Goal: Transaction & Acquisition: Purchase product/service

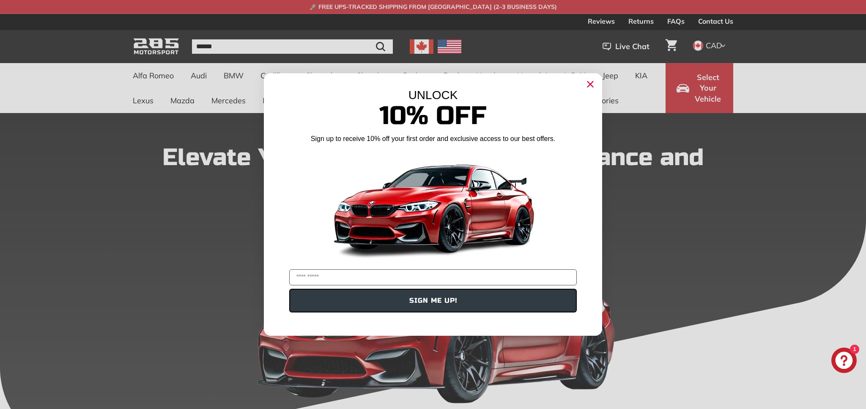
click at [592, 87] on circle "Close dialog" at bounding box center [590, 84] width 13 height 13
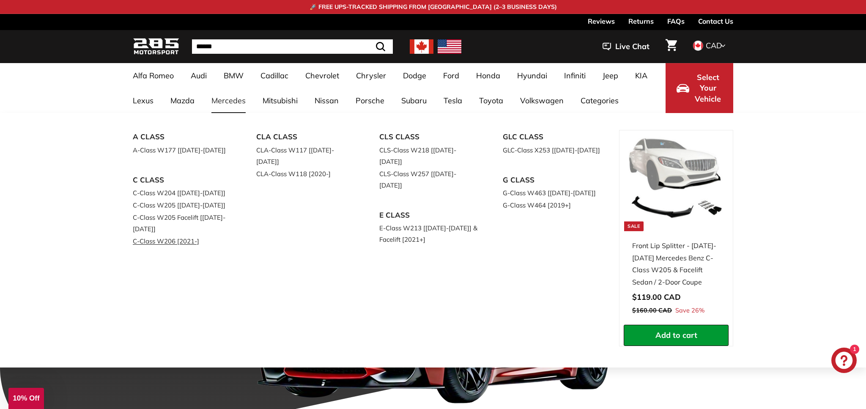
click at [162, 242] on link "C-Class W206 [2021-]" at bounding box center [183, 241] width 100 height 12
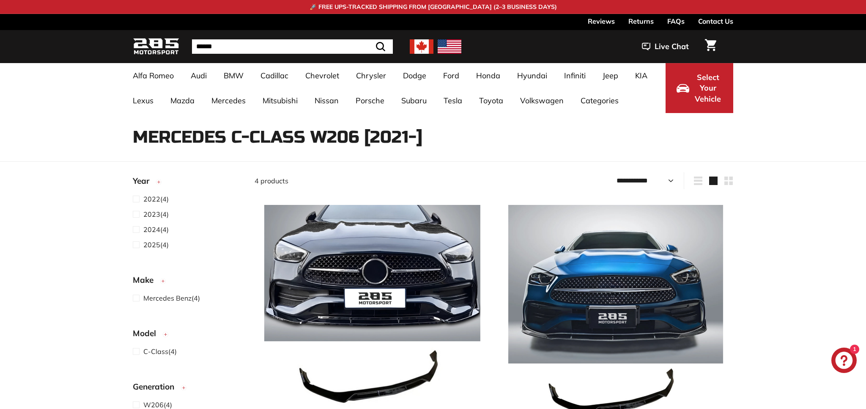
select select "**********"
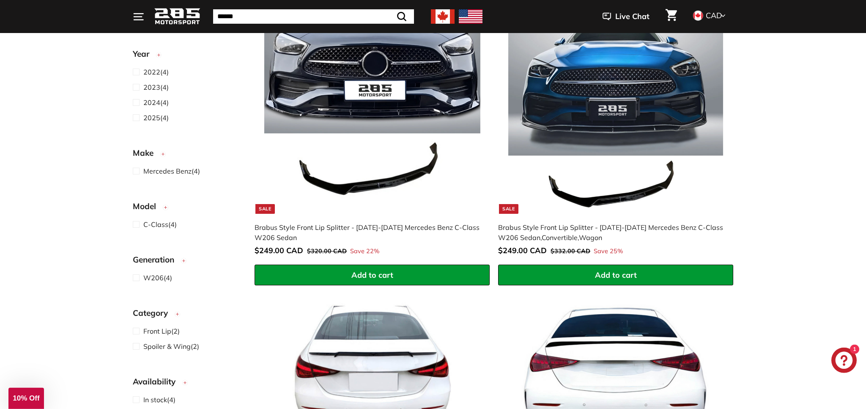
scroll to position [208, 0]
click at [138, 102] on span at bounding box center [138, 102] width 11 height 10
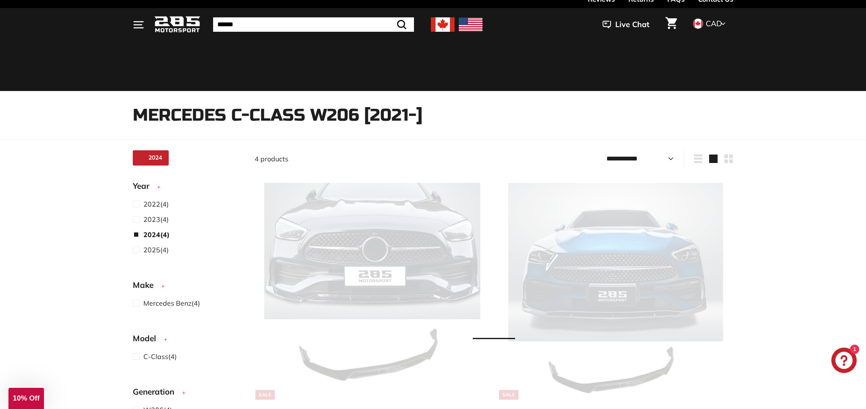
select select "**********"
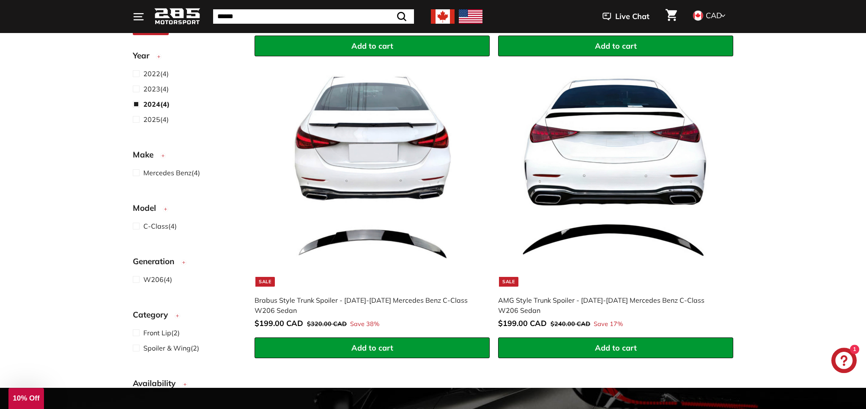
scroll to position [438, 0]
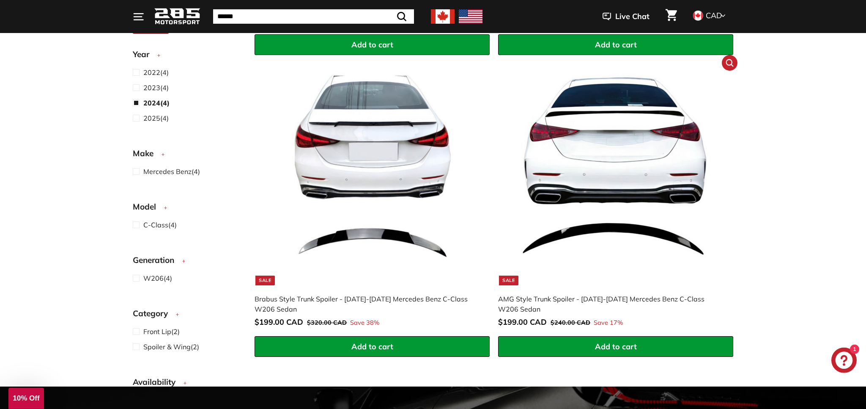
click at [622, 223] on img at bounding box center [616, 177] width 216 height 216
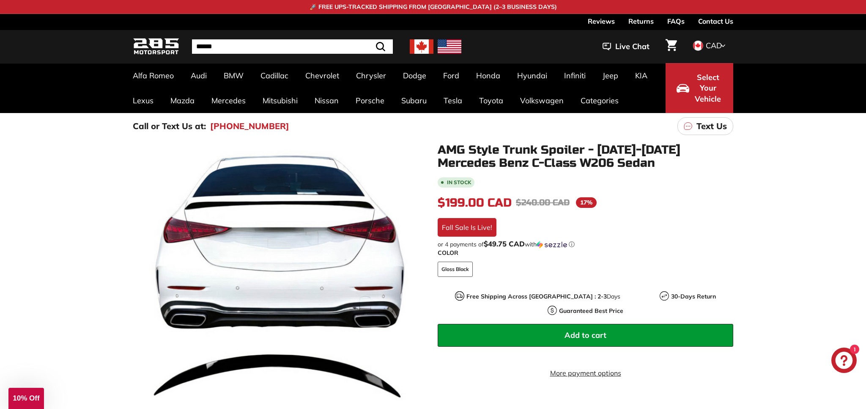
click at [34, 397] on span "10% Off" at bounding box center [26, 398] width 27 height 8
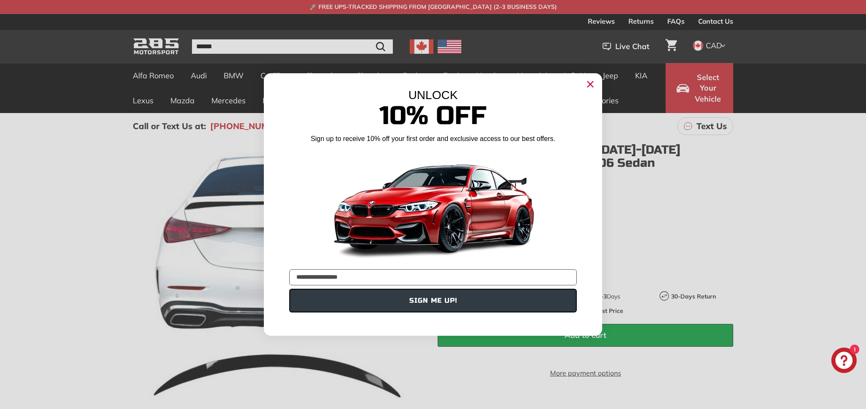
type input "**********"
click at [446, 303] on button "SIGN ME UP!" at bounding box center [433, 301] width 288 height 24
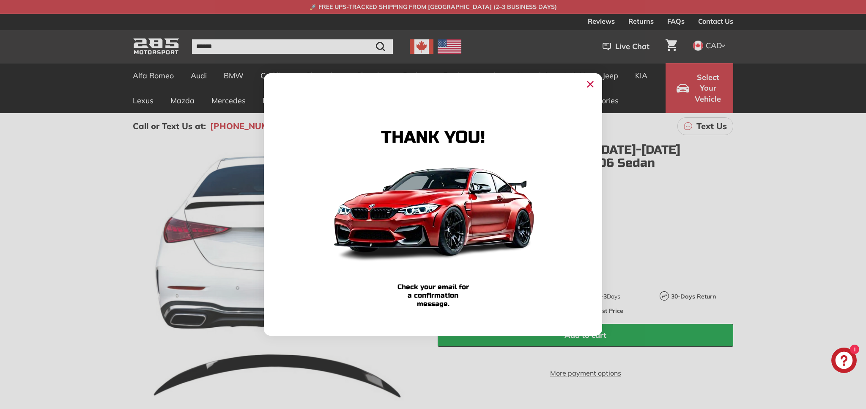
click at [593, 85] on circle "Close dialog" at bounding box center [590, 84] width 13 height 13
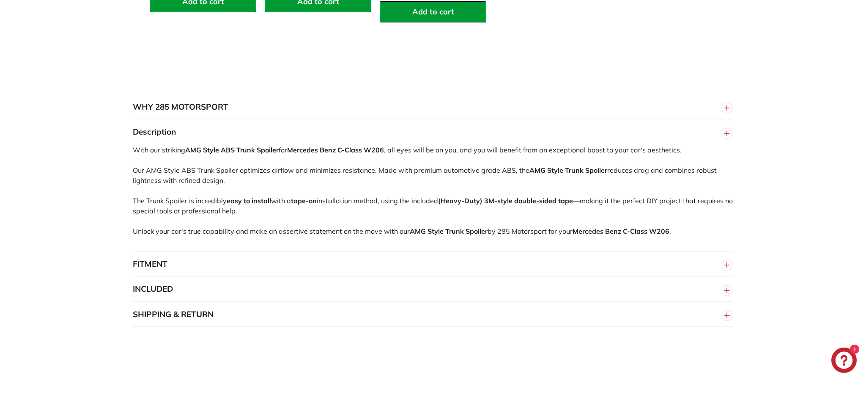
scroll to position [726, 0]
click at [184, 263] on button "FITMENT" at bounding box center [433, 263] width 601 height 25
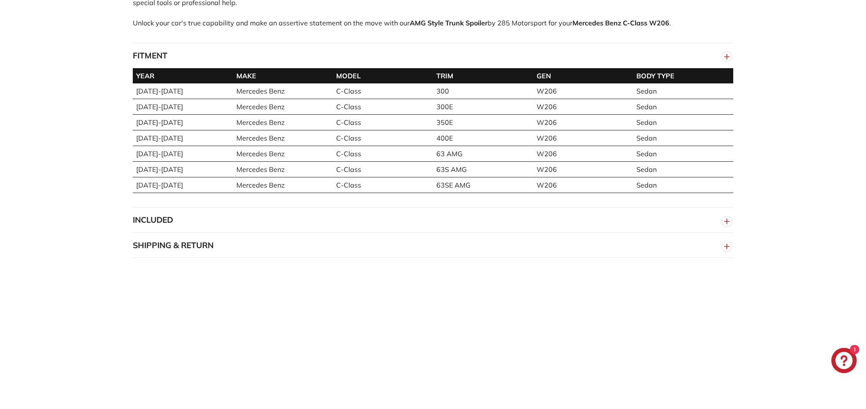
scroll to position [934, 0]
click at [166, 218] on button "INCLUDED" at bounding box center [433, 219] width 601 height 25
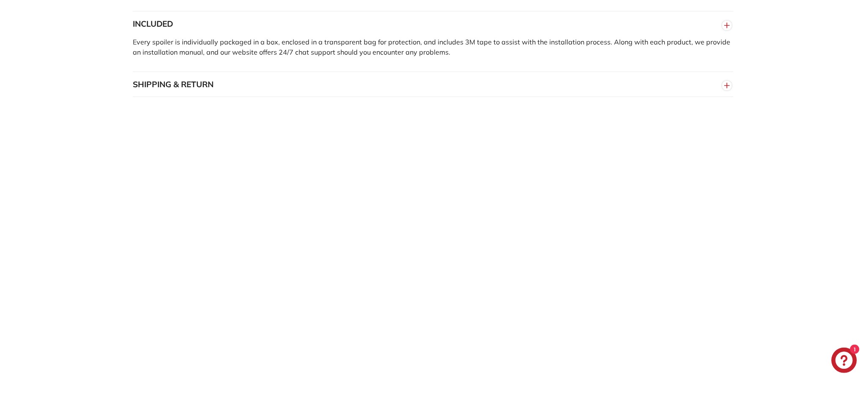
scroll to position [1143, 0]
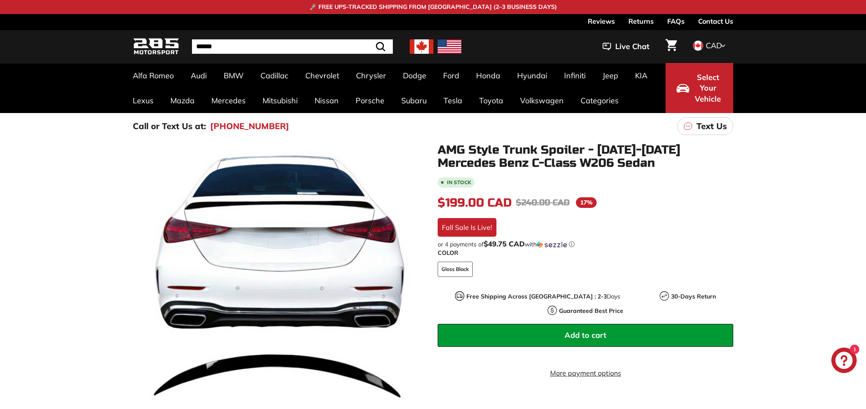
click at [596, 330] on span "Add to cart" at bounding box center [586, 335] width 42 height 10
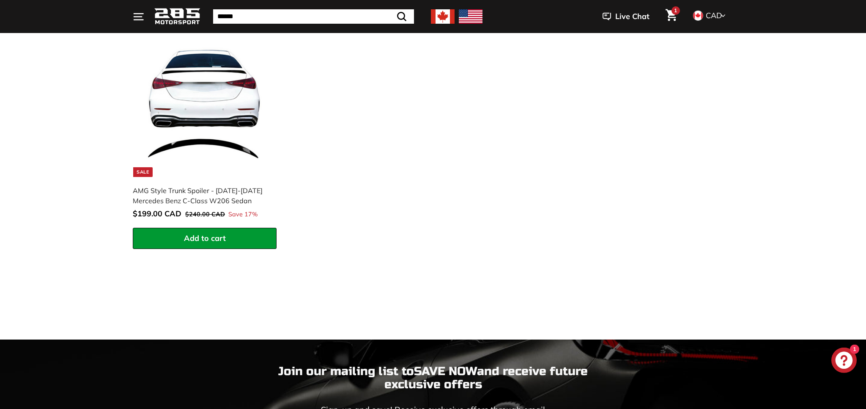
scroll to position [311, 0]
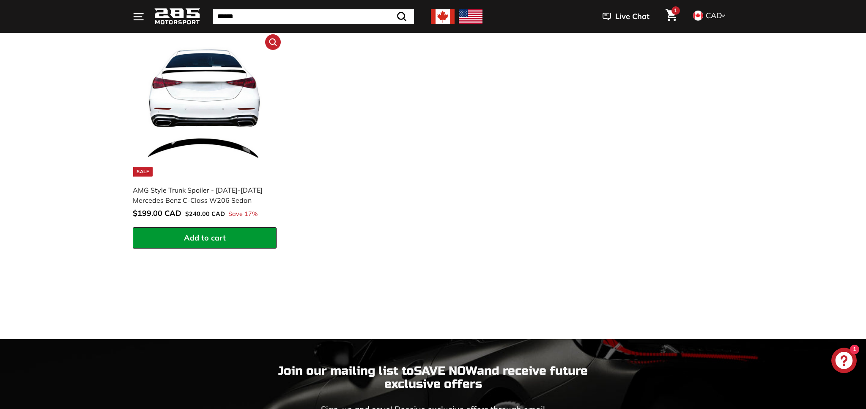
click at [202, 141] on img at bounding box center [205, 110] width 132 height 132
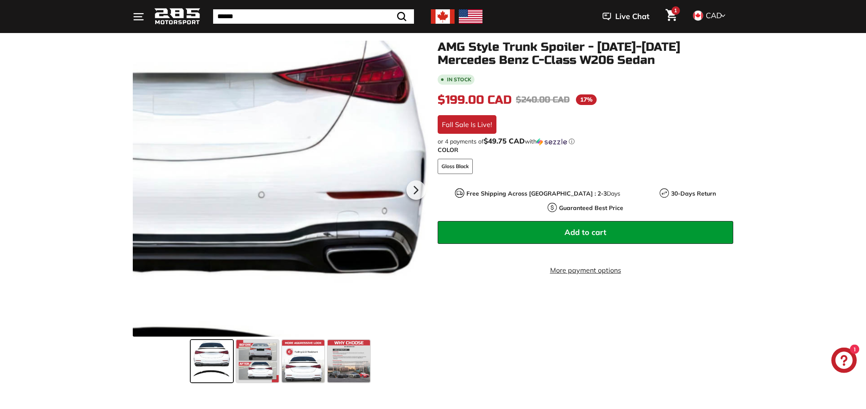
scroll to position [103, 0]
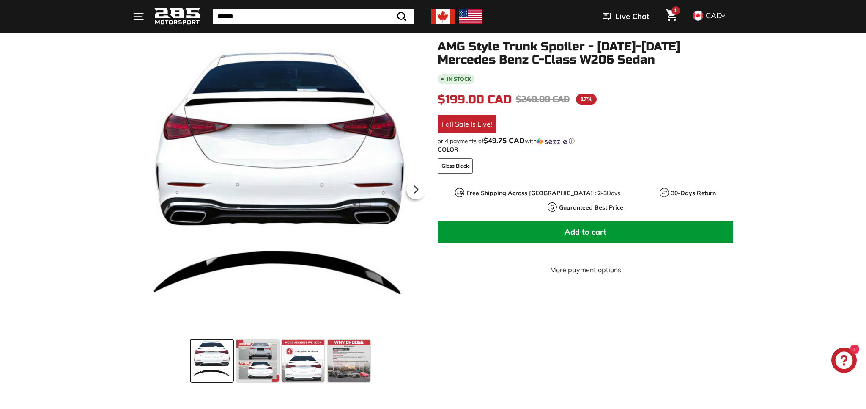
click at [592, 227] on span "Add to cart" at bounding box center [586, 232] width 42 height 10
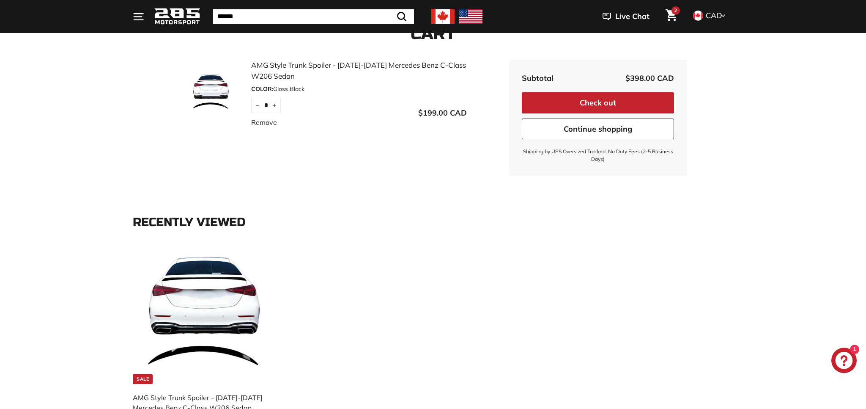
scroll to position [104, 0]
click at [259, 104] on icon "Reduce item quantity by one" at bounding box center [258, 105] width 4 height 4
type input "*"
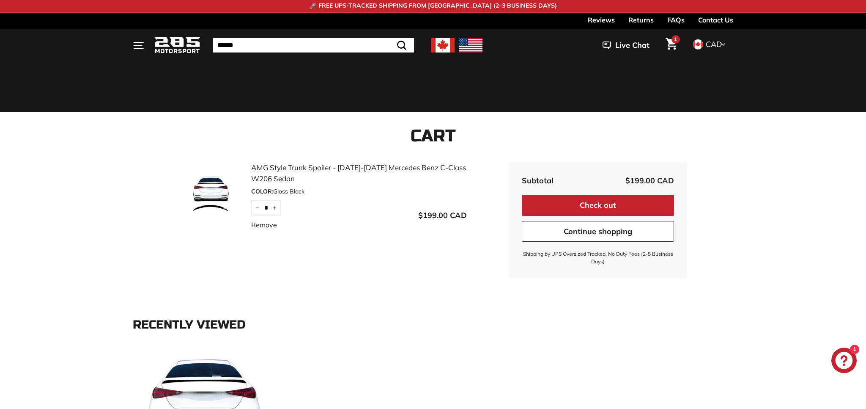
scroll to position [1, 0]
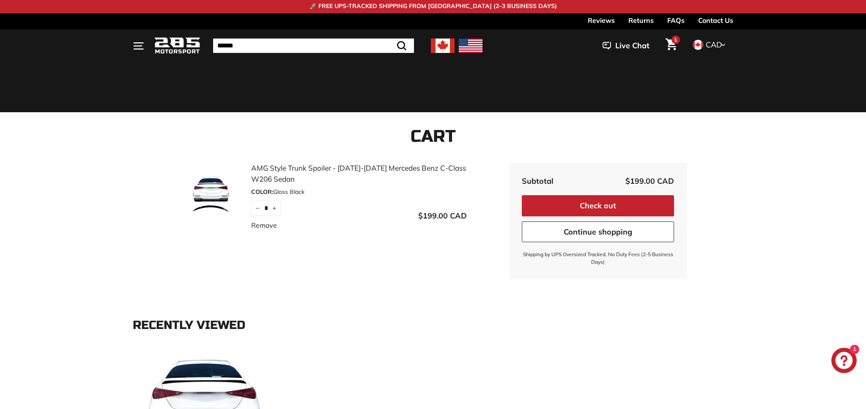
click at [270, 167] on link "AMG Style Trunk Spoiler - [DATE]-[DATE] Mercedes Benz C-Class W206 Sedan" at bounding box center [359, 173] width 216 height 22
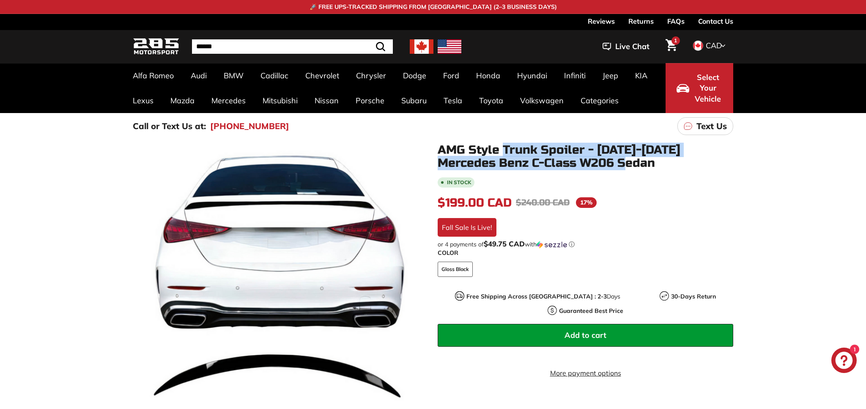
drag, startPoint x: 591, startPoint y: 163, endPoint x: 506, endPoint y: 149, distance: 87.1
click at [506, 149] on h1 "AMG Style Trunk Spoiler - [DATE]-[DATE] Mercedes Benz C-Class W206 Sedan" at bounding box center [586, 156] width 296 height 26
copy h1 "Trunk Spoiler - [DATE]-[DATE] Mercedes Benz C-Class W206 Sedan"
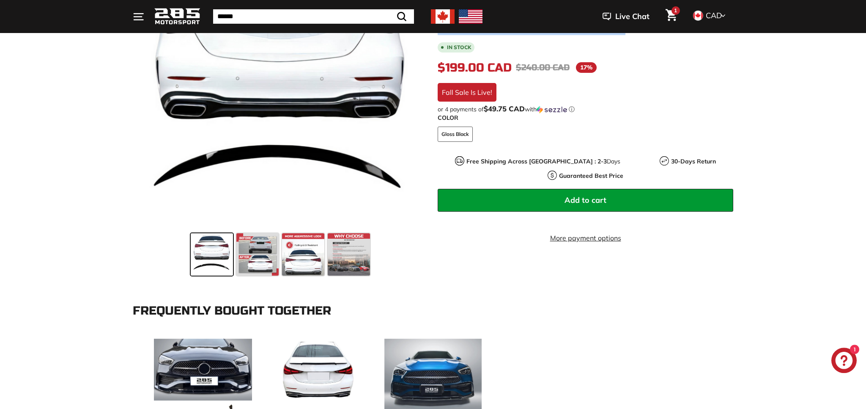
scroll to position [208, 0]
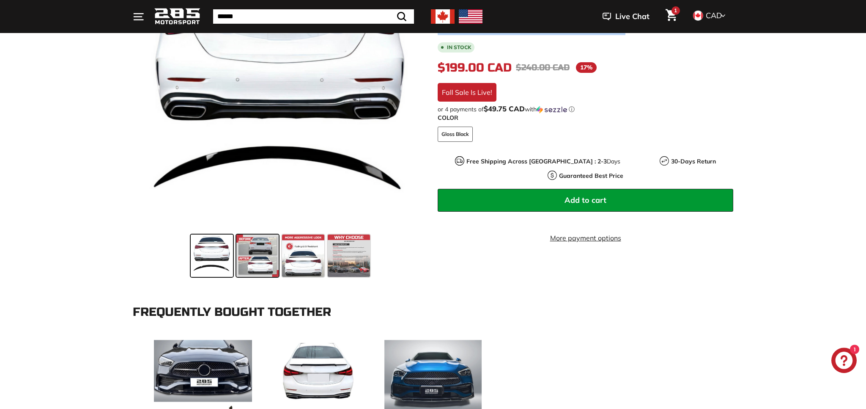
click at [252, 258] on span at bounding box center [258, 255] width 42 height 42
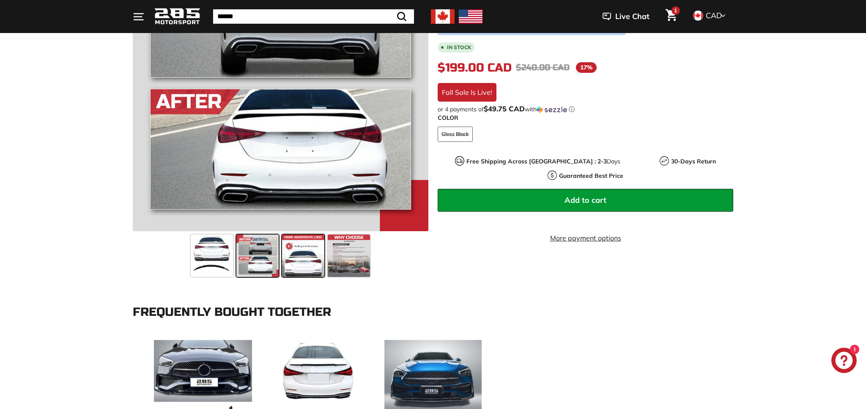
click at [306, 259] on span at bounding box center [303, 255] width 42 height 42
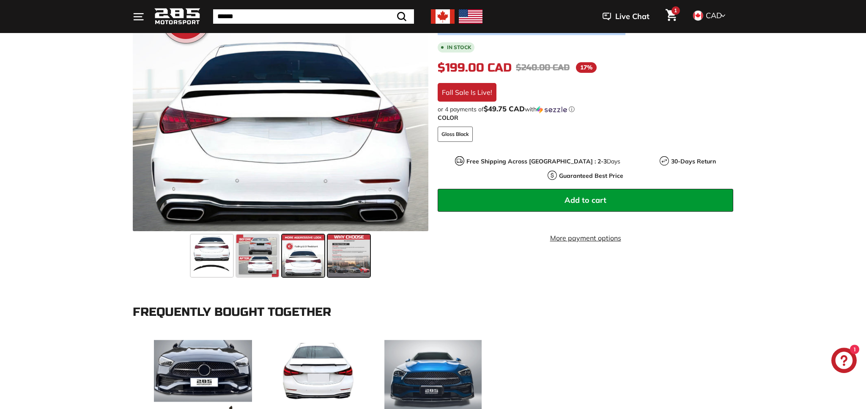
click at [343, 261] on span at bounding box center [349, 255] width 42 height 42
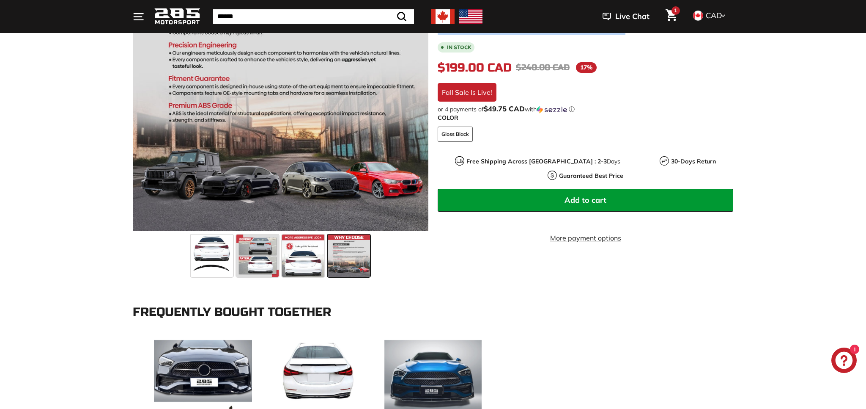
click at [675, 12] on span "1" at bounding box center [675, 10] width 3 height 6
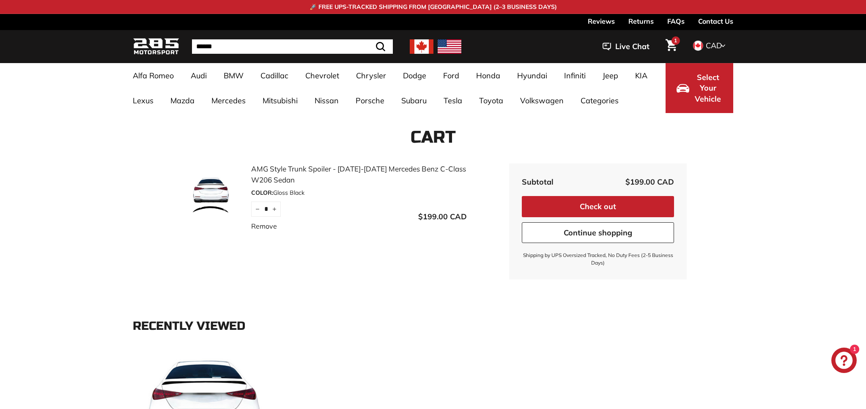
click at [610, 204] on button "Check out" at bounding box center [598, 206] width 152 height 21
